Goal: Unclear

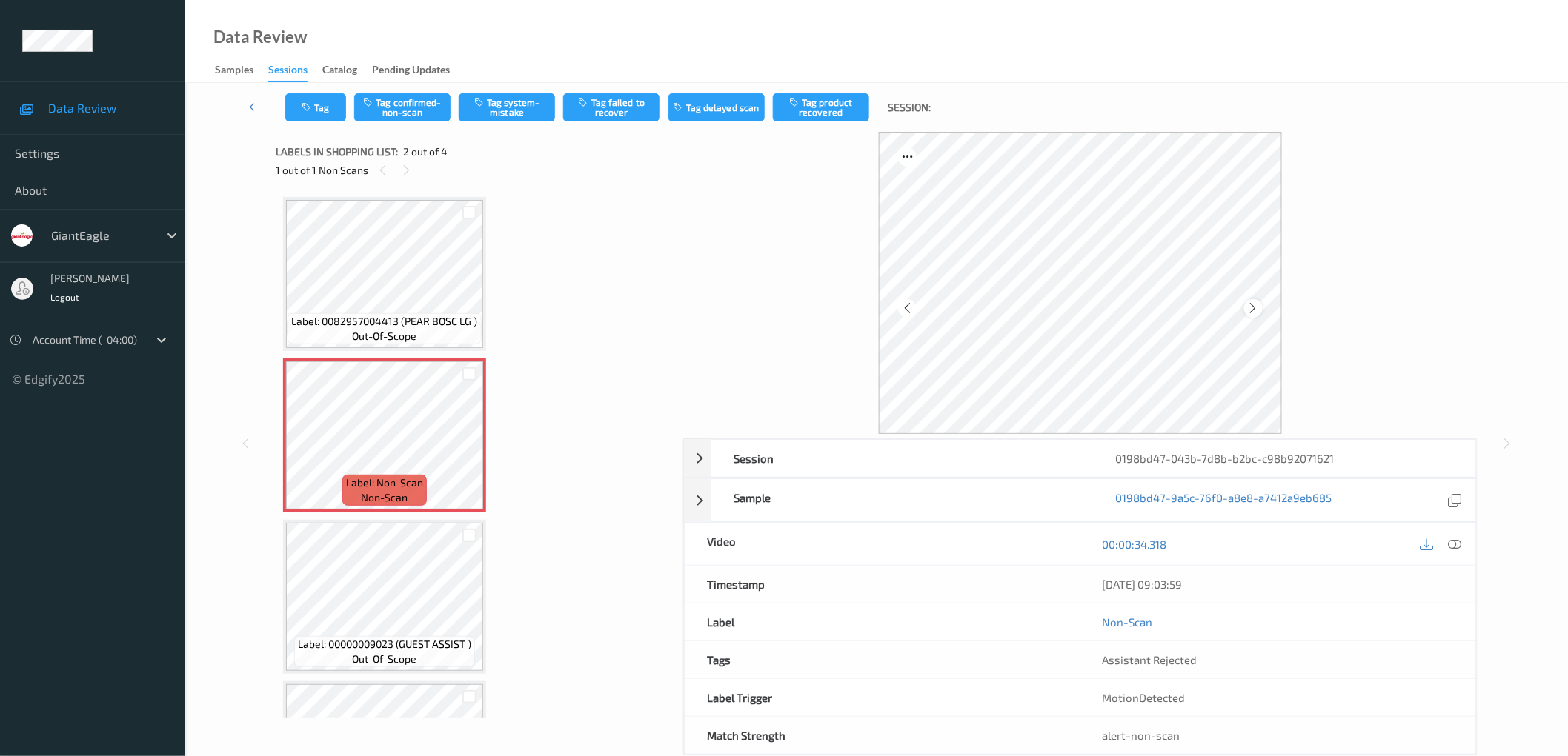
click at [1262, 307] on div at bounding box center [1253, 308] width 19 height 19
click at [1255, 306] on icon at bounding box center [1253, 308] width 12 height 13
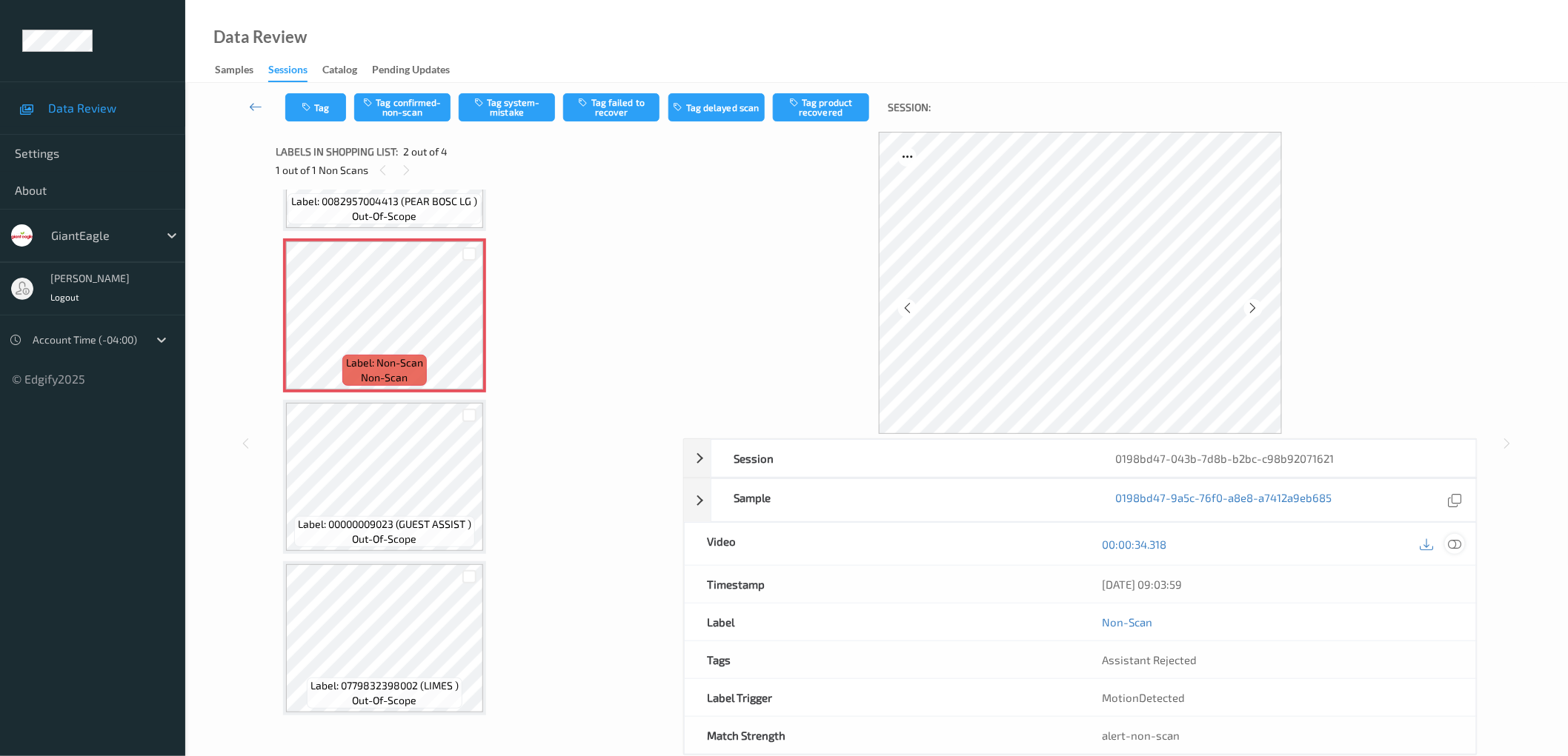
click at [1449, 544] on icon at bounding box center [1454, 543] width 13 height 13
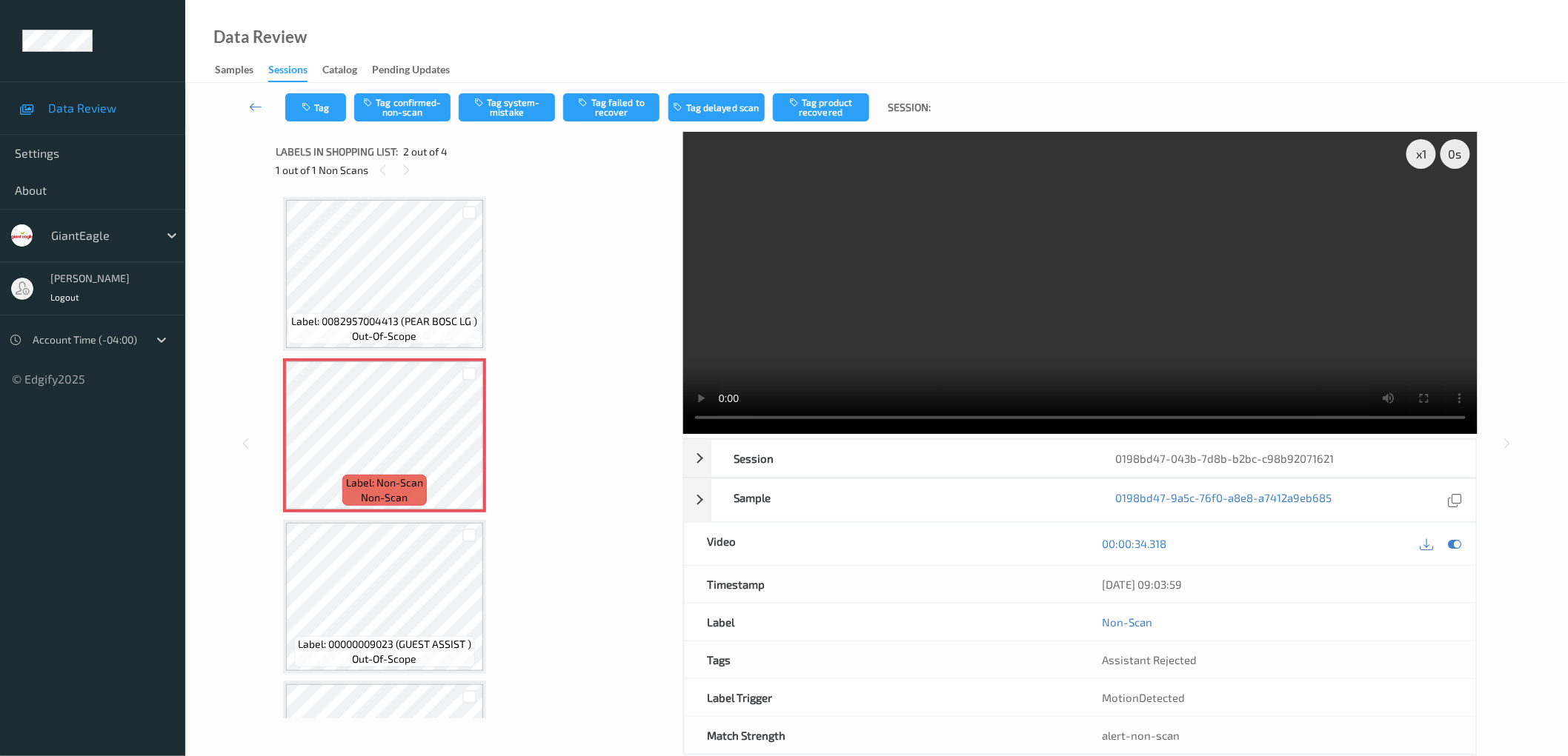
click at [579, 370] on div "Label: 0082957004413 (PEAR BOSC LG ) out-of-scope Label: Non-Scan non-scan Labe…" at bounding box center [474, 516] width 383 height 639
click at [587, 297] on div "Label: 0082957004413 (PEAR BOSC LG ) out-of-scope Label: Non-Scan non-scan Labe…" at bounding box center [474, 516] width 383 height 639
